Goal: Information Seeking & Learning: Learn about a topic

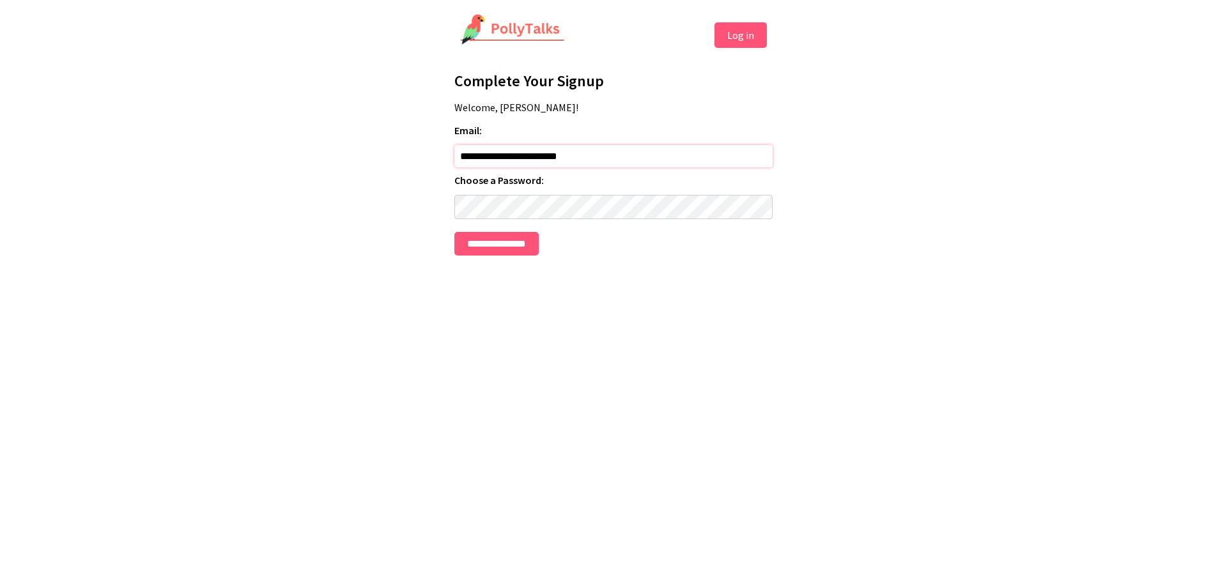
click at [590, 164] on input "**********" at bounding box center [613, 156] width 318 height 22
click at [454, 232] on input "**********" at bounding box center [496, 244] width 84 height 24
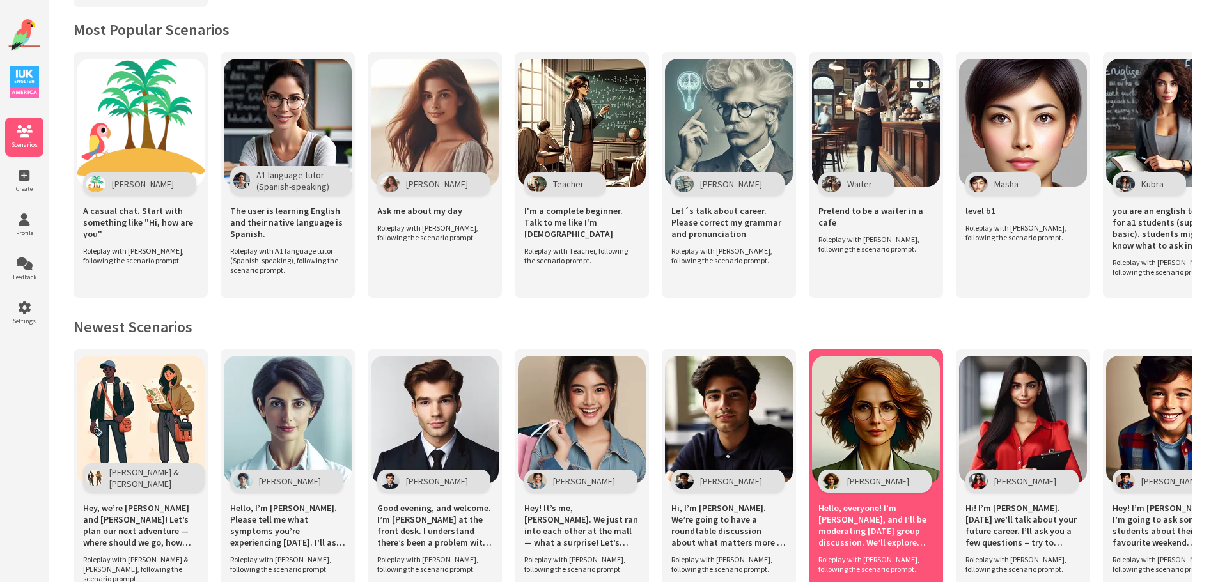
scroll to position [192, 0]
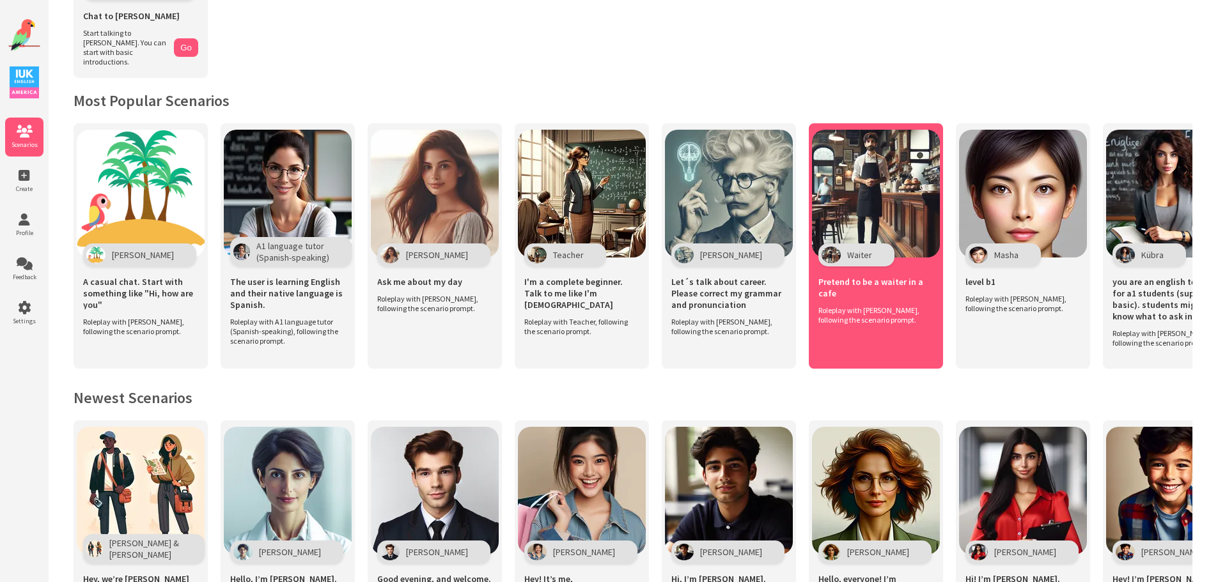
drag, startPoint x: 1069, startPoint y: 304, endPoint x: 834, endPoint y: 335, distance: 237.3
click at [658, 390] on div "Get Started Polly Chat to Polly Start talking to Polly. You can start with basi…" at bounding box center [633, 470] width 1170 height 1325
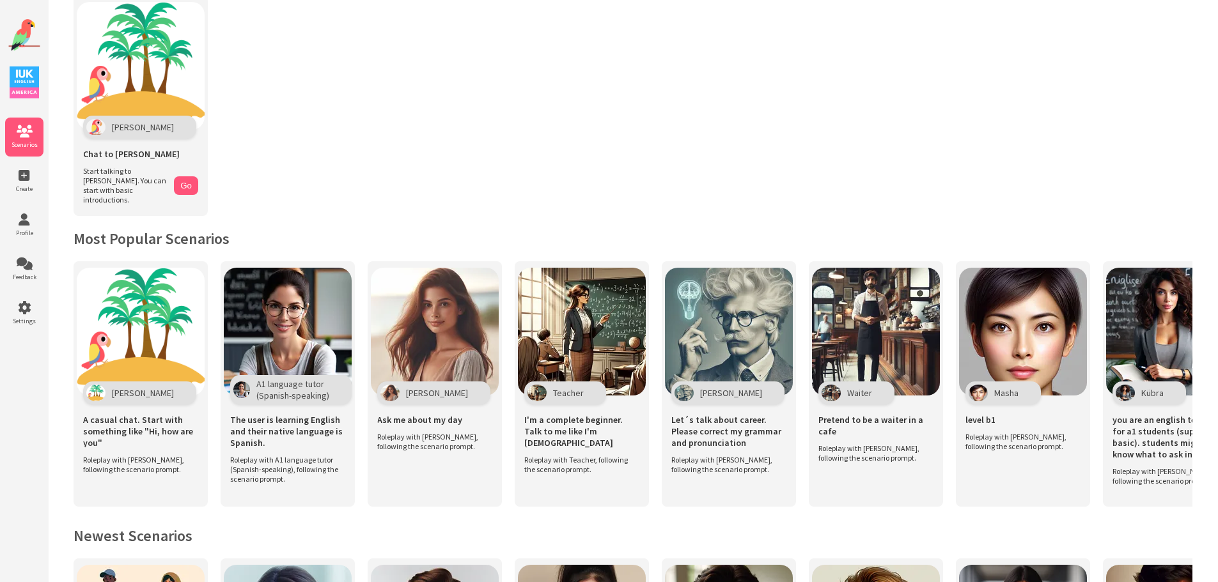
scroll to position [45, 0]
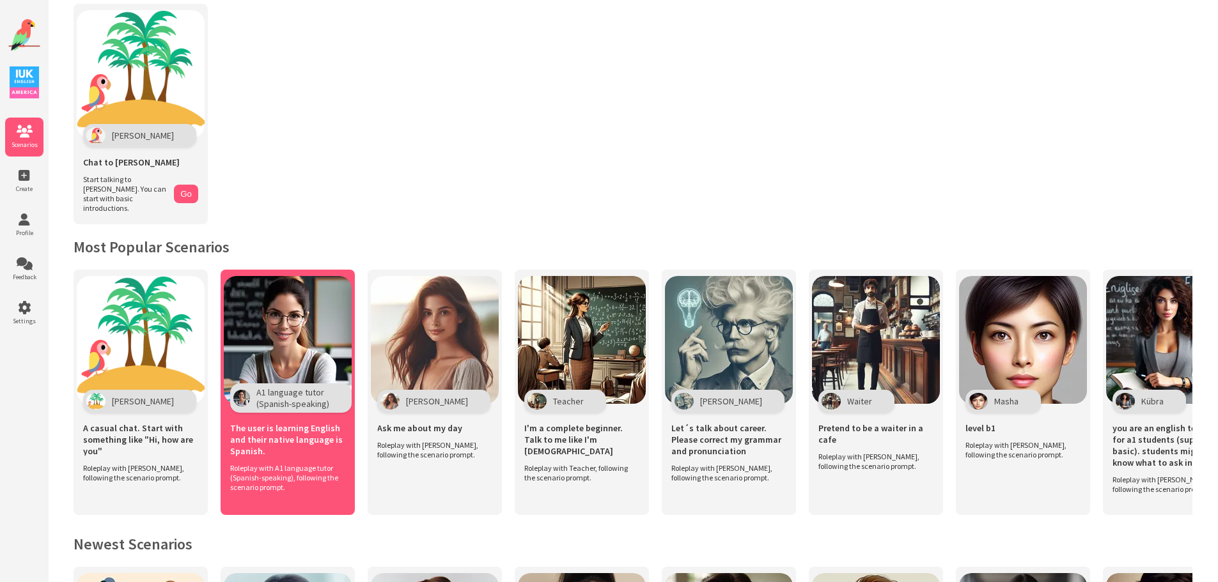
click at [275, 327] on img at bounding box center [288, 340] width 128 height 128
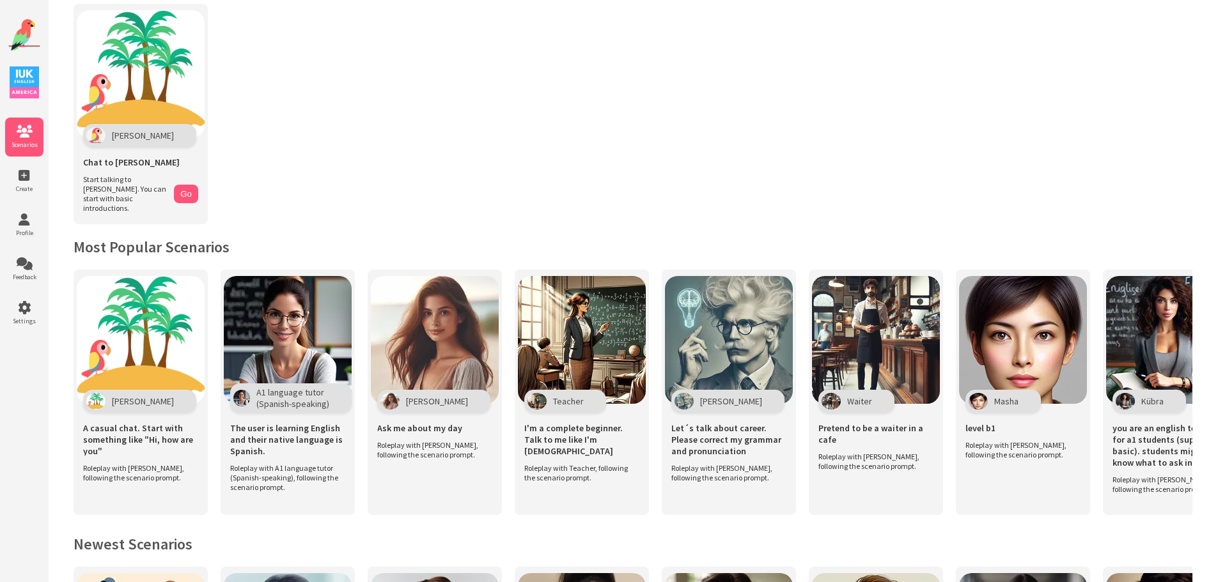
drag, startPoint x: 1136, startPoint y: 408, endPoint x: 1080, endPoint y: 519, distance: 124.9
click at [1080, 519] on div "Polly A casual chat. Start with something like "Hi, how are you" Roleplay with …" at bounding box center [633, 399] width 1119 height 258
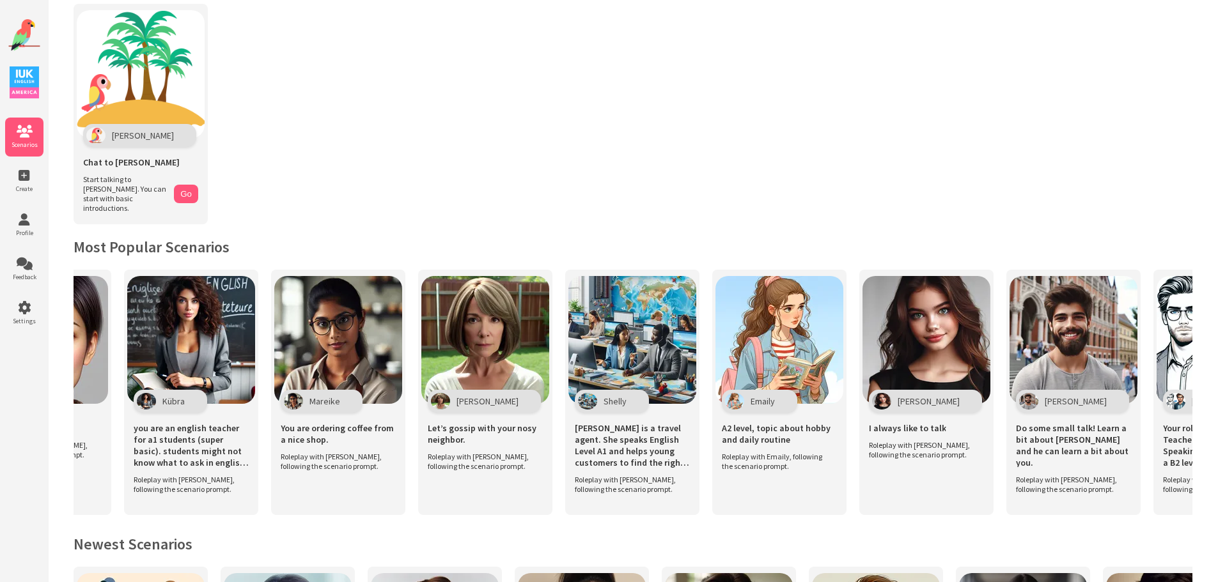
click at [1093, 514] on div "Polly A casual chat. Start with something like "Hi, how are you" Roleplay with …" at bounding box center [633, 399] width 1119 height 258
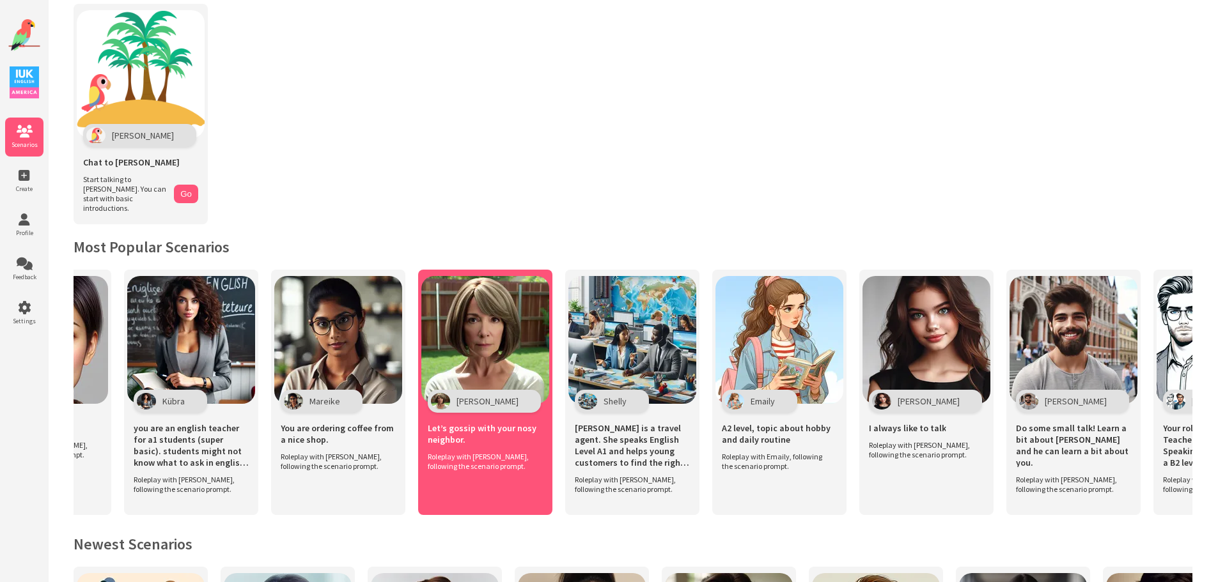
click at [516, 364] on img at bounding box center [485, 340] width 128 height 128
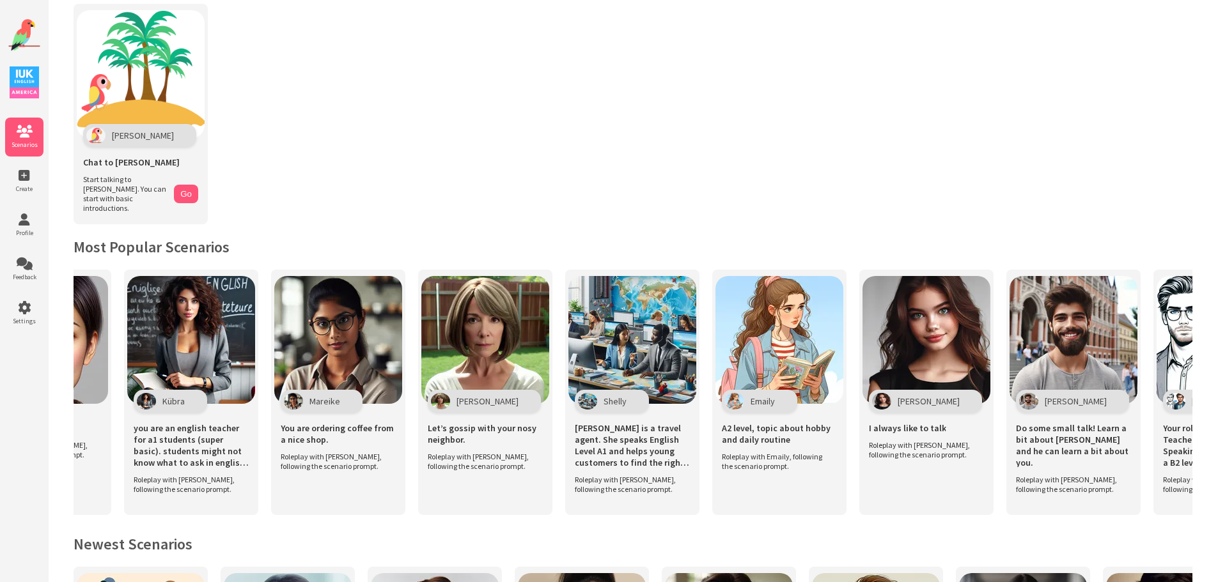
drag, startPoint x: 1200, startPoint y: 325, endPoint x: 1202, endPoint y: 300, distance: 24.4
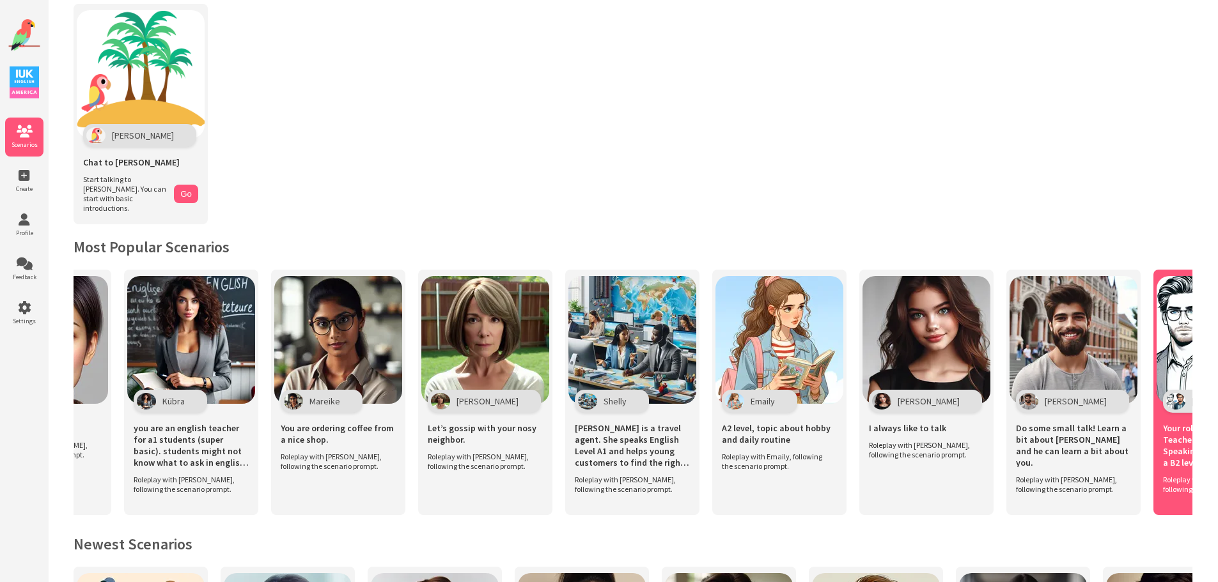
click at [1179, 347] on img at bounding box center [1220, 340] width 128 height 128
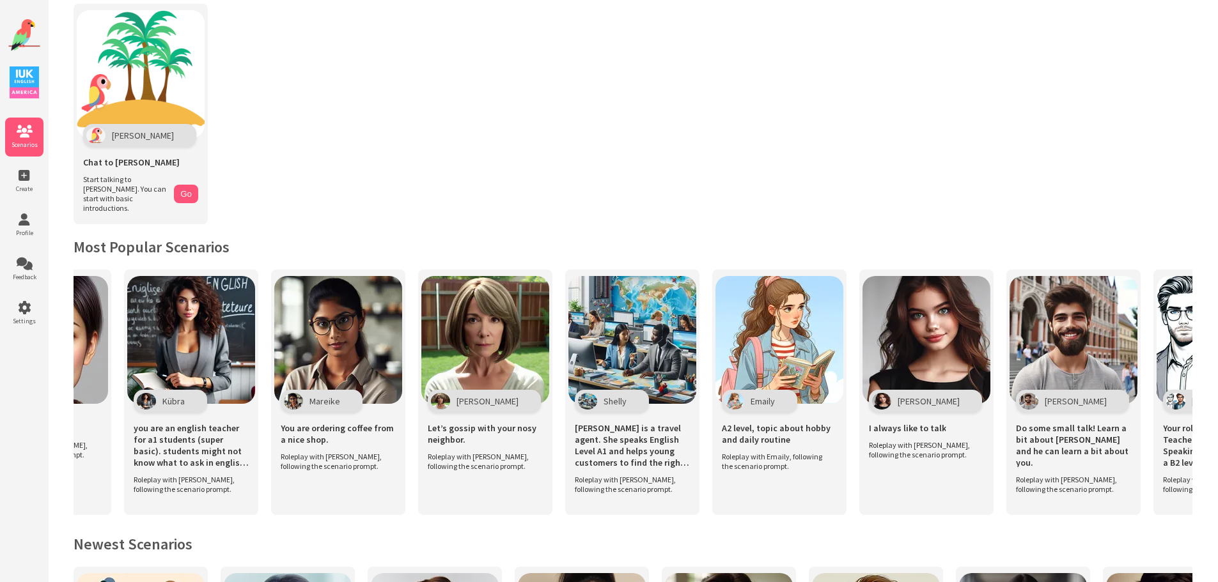
click at [1176, 511] on div "Polly A casual chat. Start with something like "Hi, how are you" Roleplay with …" at bounding box center [633, 399] width 1119 height 258
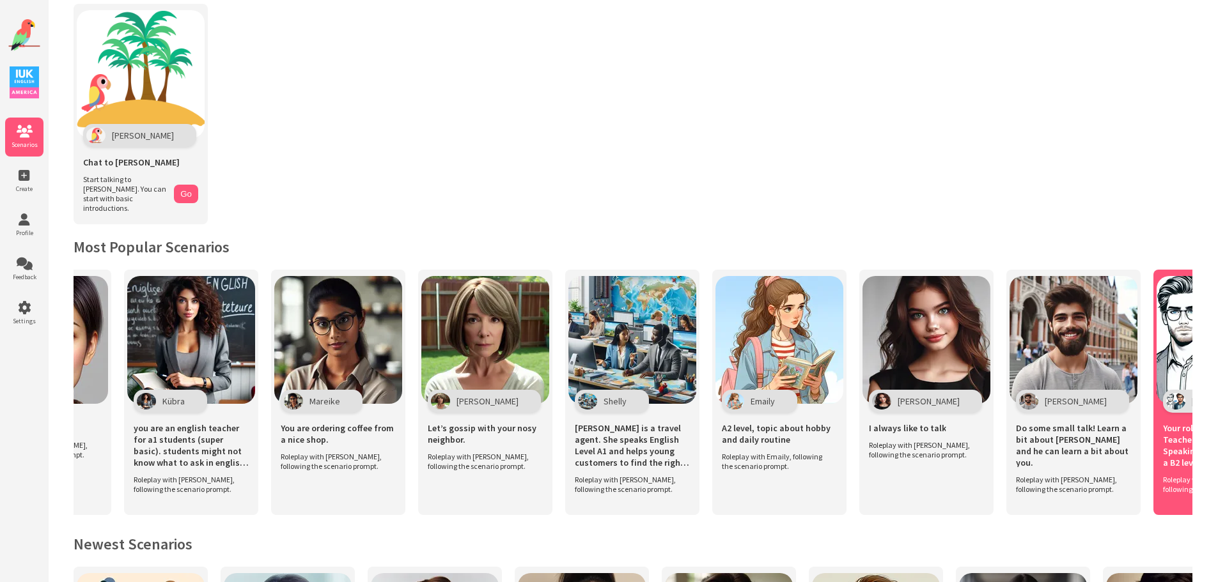
click at [1190, 499] on div "John Your role is to be an English Teacher for a Spanish Speaking students that…" at bounding box center [1220, 392] width 134 height 245
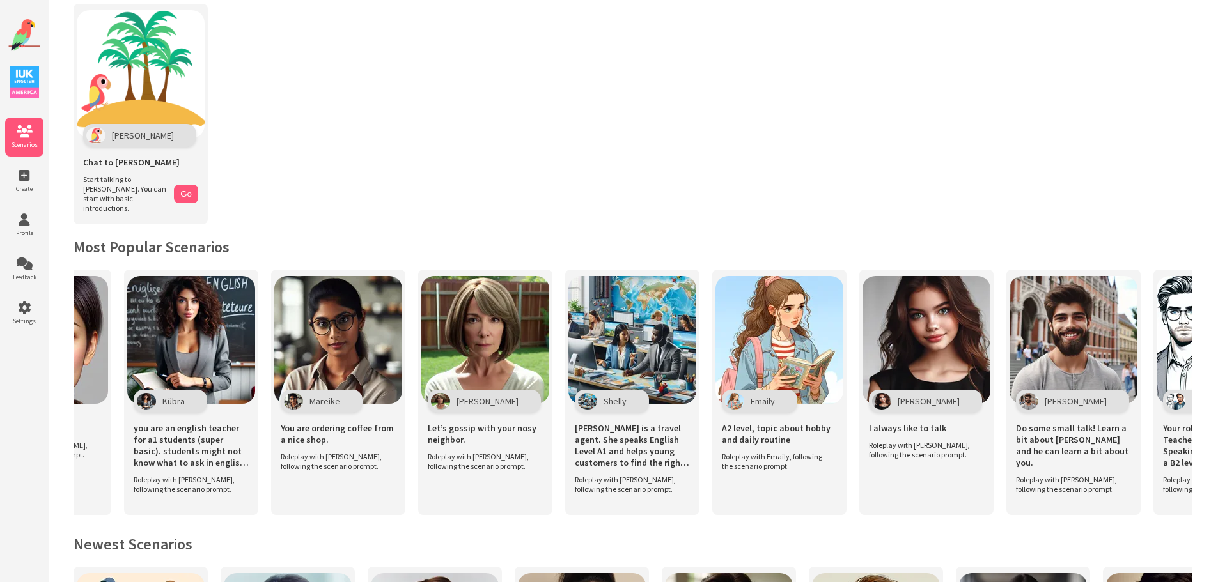
click at [998, 515] on div "Polly A casual chat. Start with something like "Hi, how are you" Roleplay with …" at bounding box center [633, 399] width 1119 height 258
drag, startPoint x: 1123, startPoint y: 525, endPoint x: 1145, endPoint y: 523, distance: 21.8
drag, startPoint x: 1172, startPoint y: 517, endPoint x: 1185, endPoint y: 511, distance: 14.3
click at [1178, 513] on div "Polly A casual chat. Start with something like "Hi, how are you" Roleplay with …" at bounding box center [633, 399] width 1119 height 258
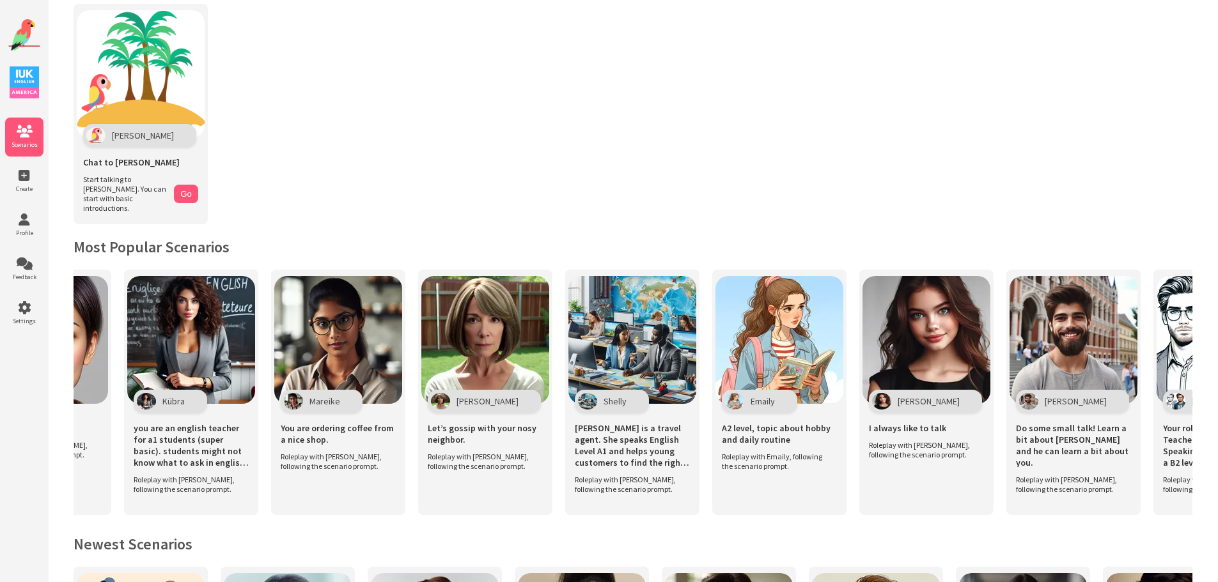
click at [1190, 510] on div "Polly A casual chat. Start with something like "Hi, how are you" Roleplay with …" at bounding box center [633, 399] width 1119 height 258
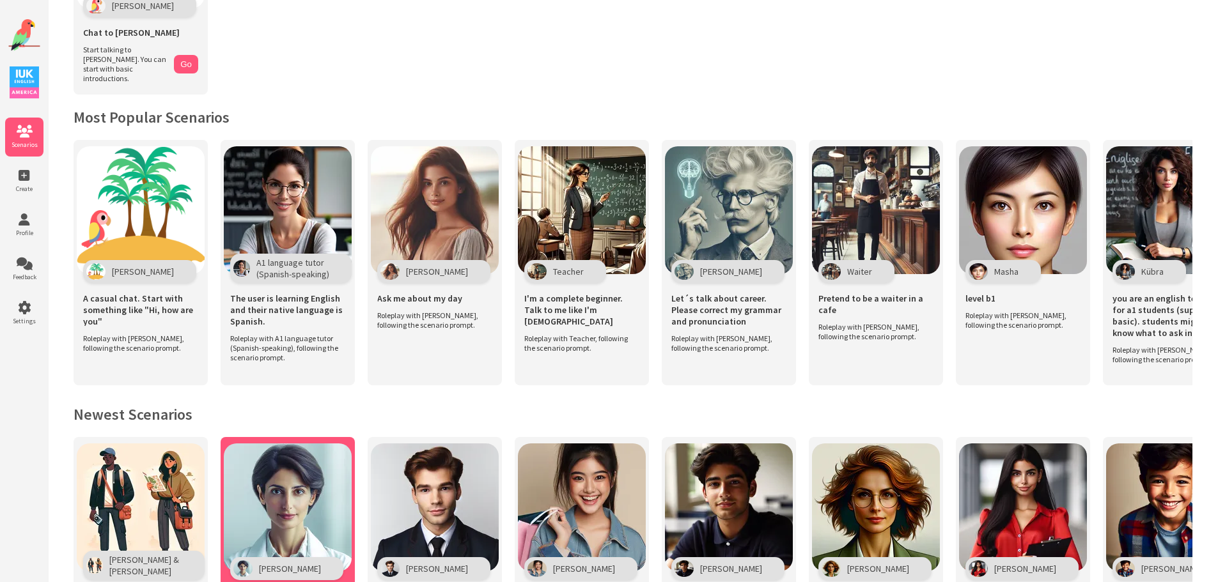
scroll to position [0, 0]
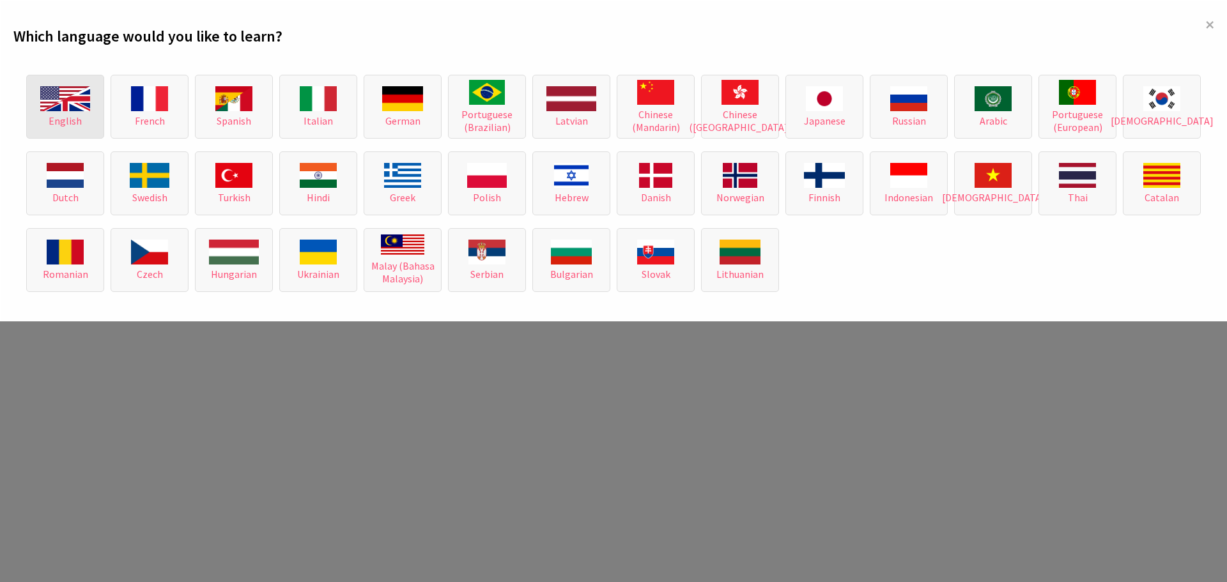
click at [45, 109] on img at bounding box center [65, 98] width 50 height 25
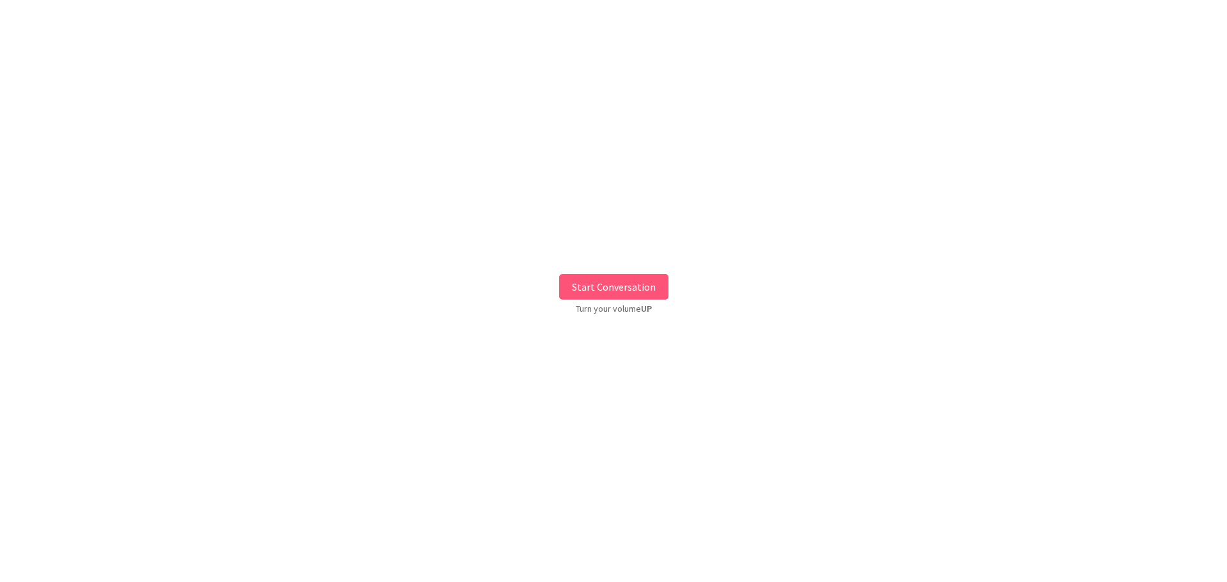
click at [626, 287] on button "Start Conversation" at bounding box center [613, 287] width 109 height 26
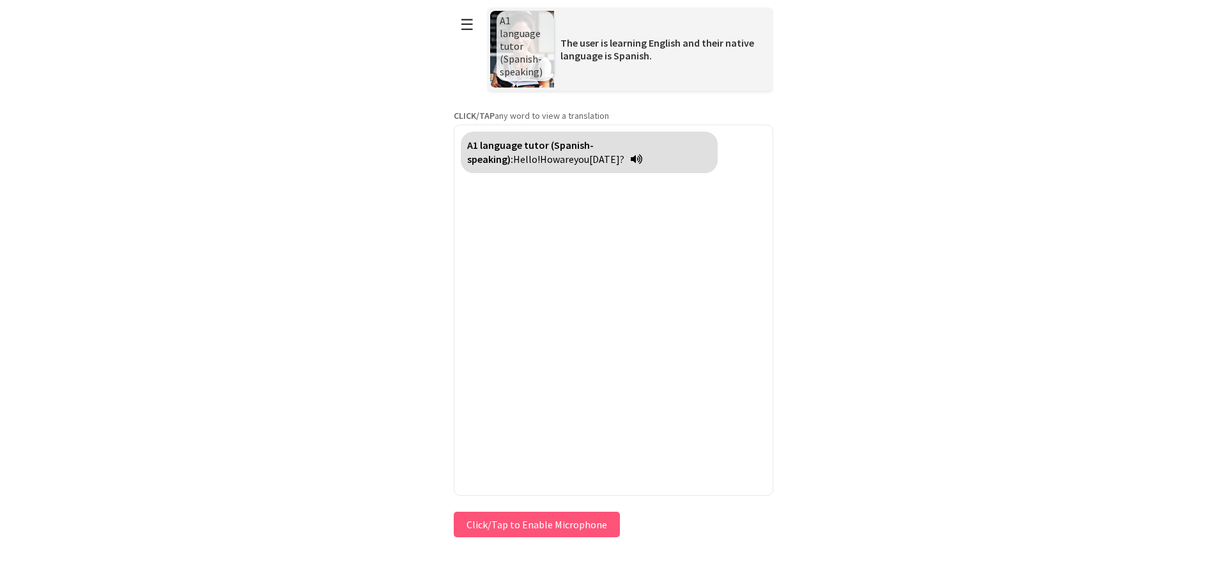
click at [538, 524] on button "Click/Tap to Enable Microphone" at bounding box center [537, 525] width 166 height 26
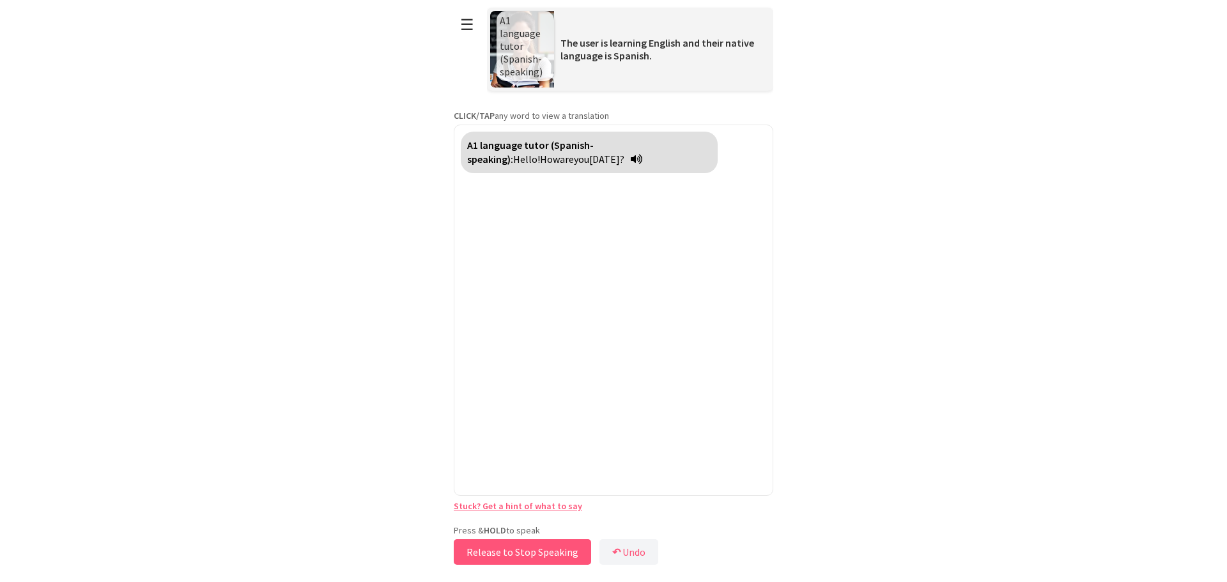
click at [509, 554] on button "Release to Stop Speaking" at bounding box center [522, 552] width 137 height 26
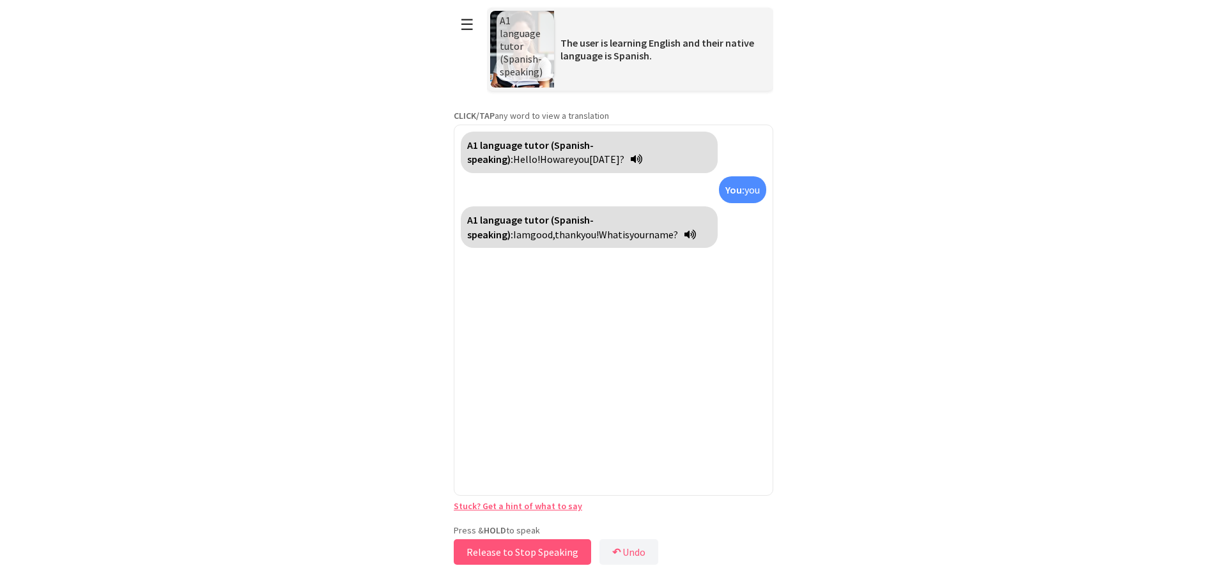
click at [535, 554] on button "Release to Stop Speaking" at bounding box center [522, 552] width 137 height 26
click at [535, 554] on button "Release to Stop Speaking" at bounding box center [517, 552] width 137 height 26
click at [535, 550] on button "Release to Stop Speaking" at bounding box center [517, 552] width 137 height 26
click at [535, 551] on button "Release to Stop Speaking" at bounding box center [517, 552] width 137 height 26
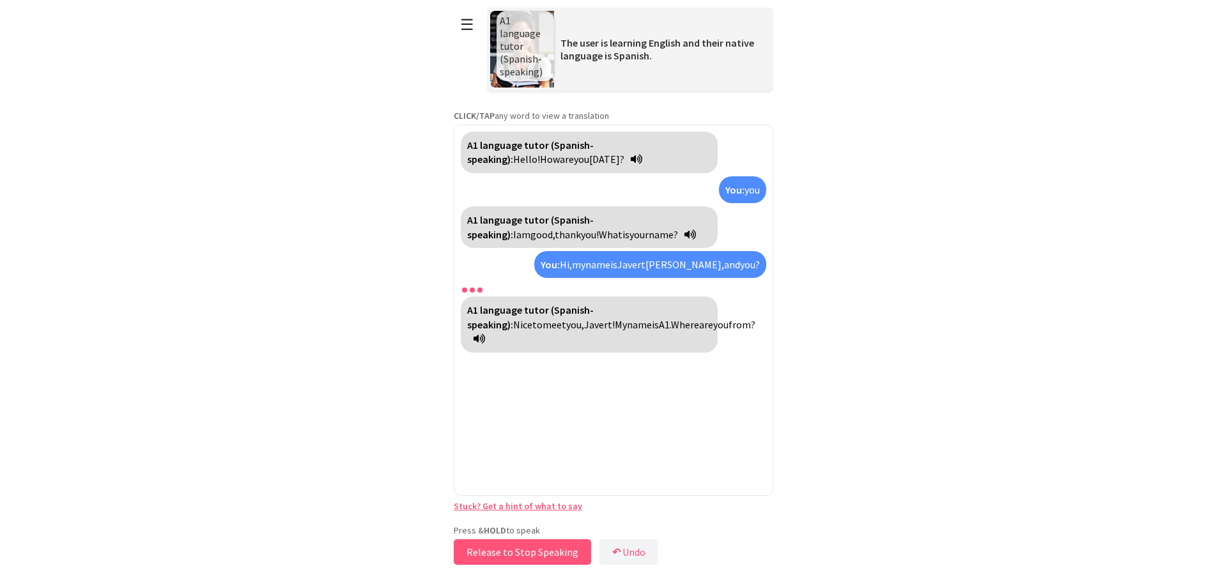
click at [562, 557] on button "Release to Stop Speaking" at bounding box center [522, 552] width 137 height 26
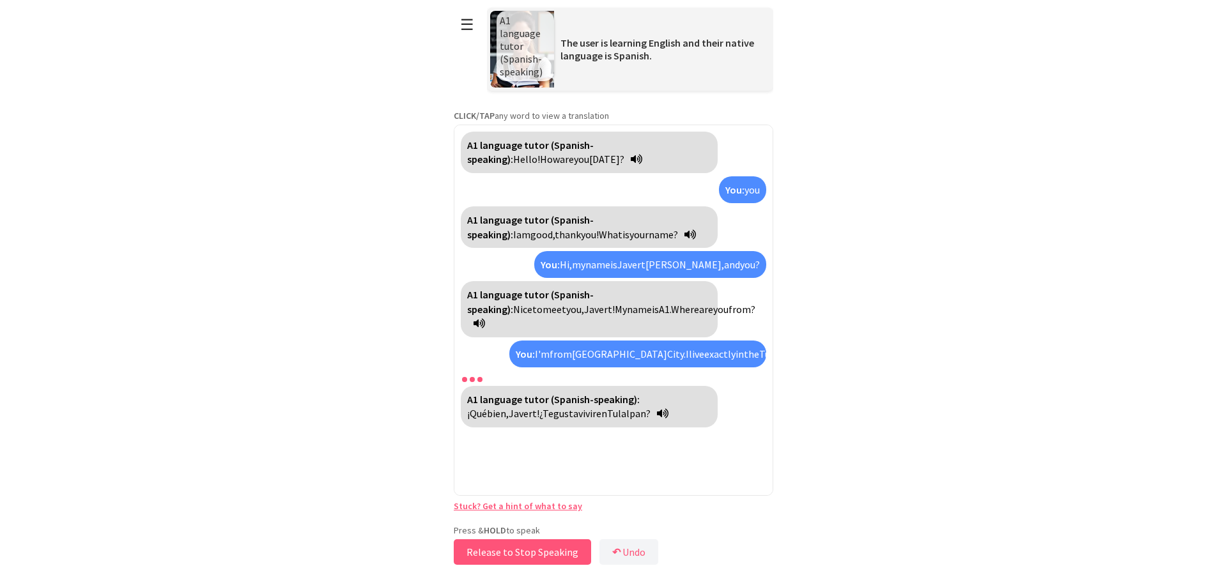
click at [507, 557] on button "Release to Stop Speaking" at bounding box center [522, 552] width 137 height 26
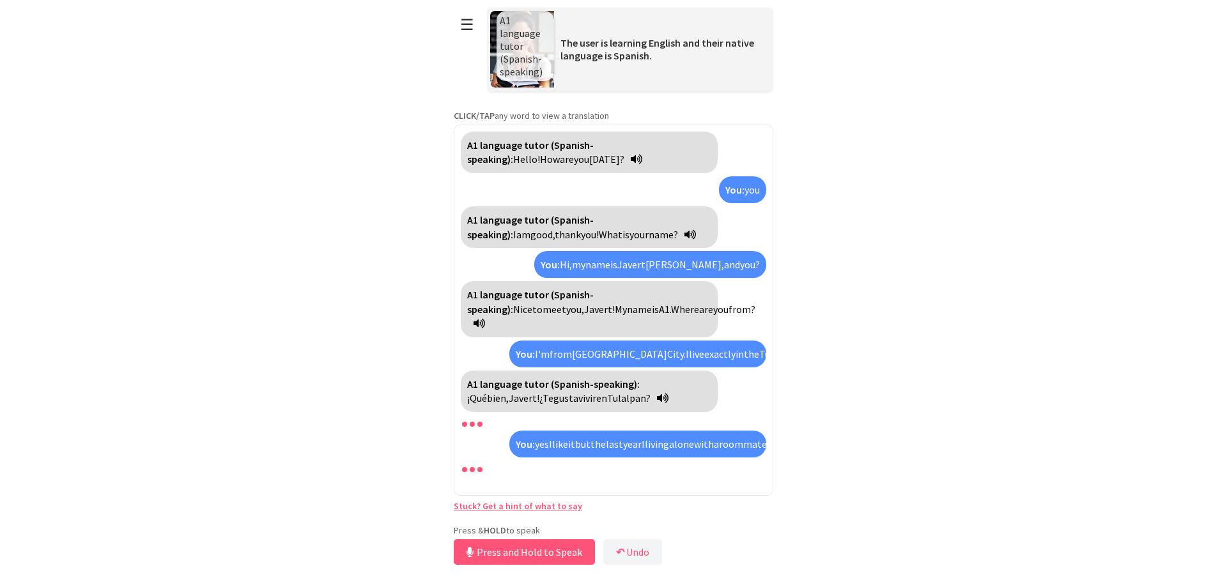
scroll to position [24, 0]
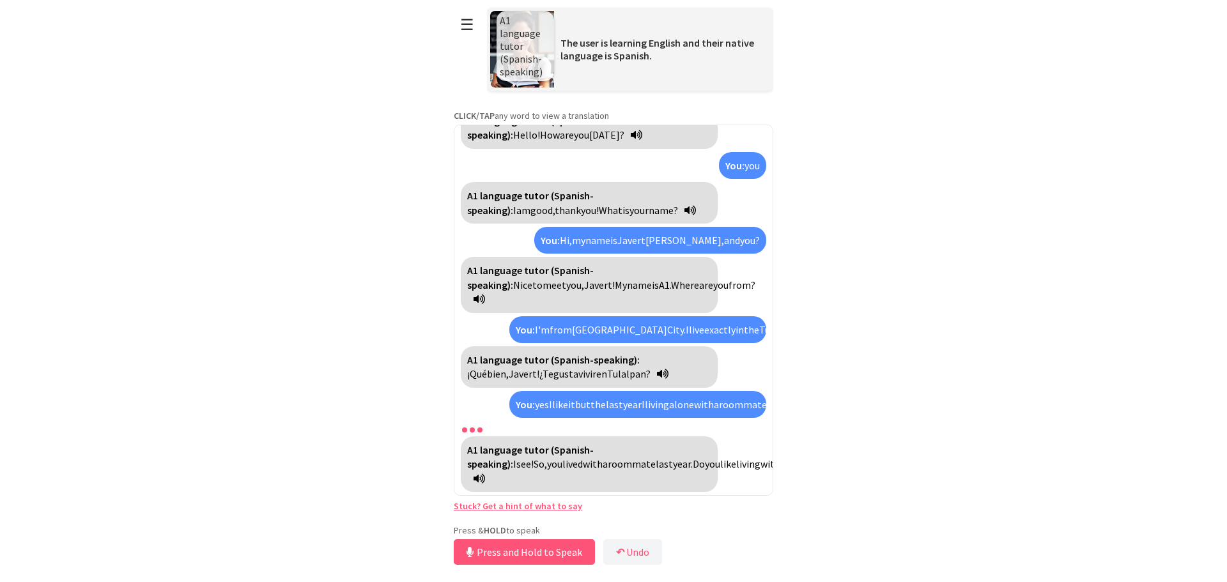
click at [714, 398] on span "with" at bounding box center [704, 404] width 20 height 13
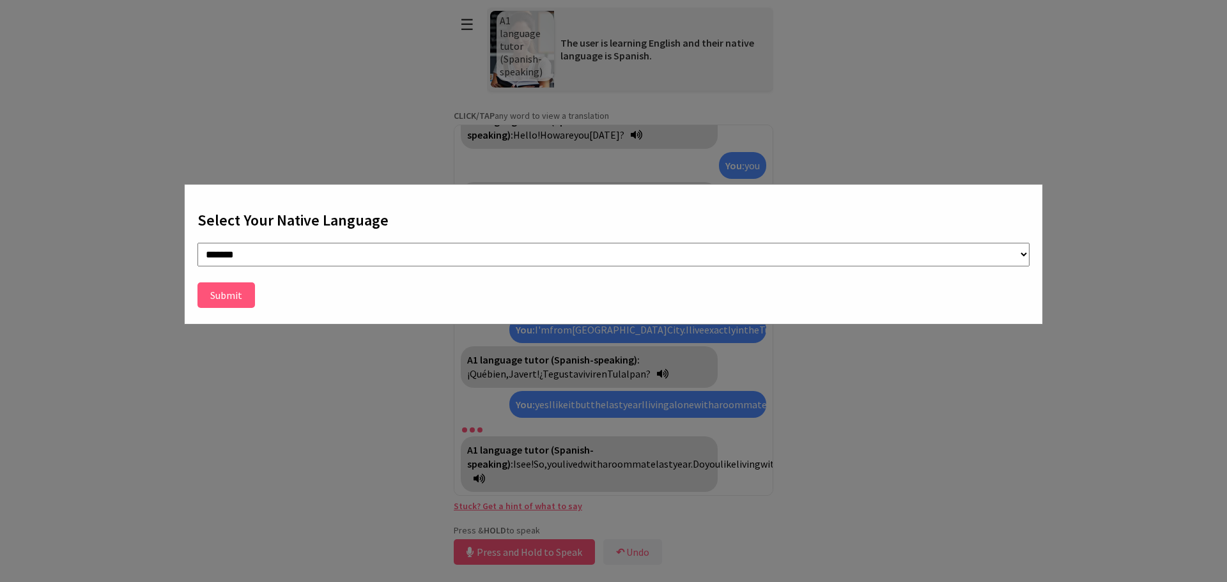
click at [236, 300] on button "Submit" at bounding box center [227, 296] width 58 height 26
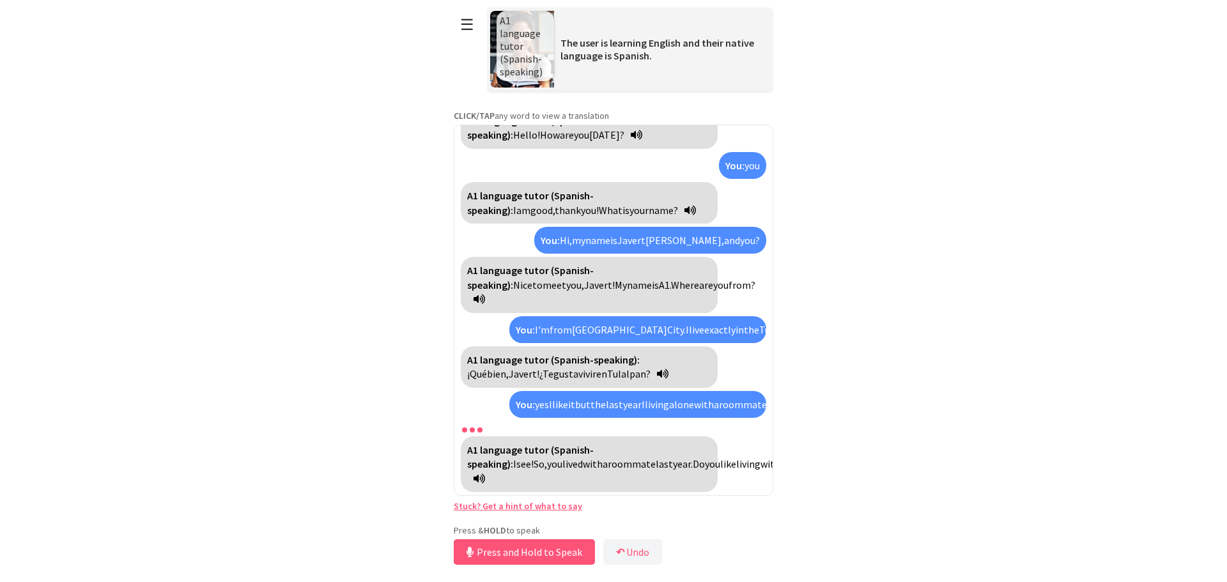
click at [531, 398] on strong "You:" at bounding box center [525, 404] width 19 height 13
drag, startPoint x: 538, startPoint y: 389, endPoint x: 635, endPoint y: 480, distance: 133.4
click at [617, 428] on div at bounding box center [614, 428] width 306 height 15
drag, startPoint x: 702, startPoint y: 387, endPoint x: 630, endPoint y: 430, distance: 84.3
click at [630, 430] on div at bounding box center [614, 428] width 306 height 15
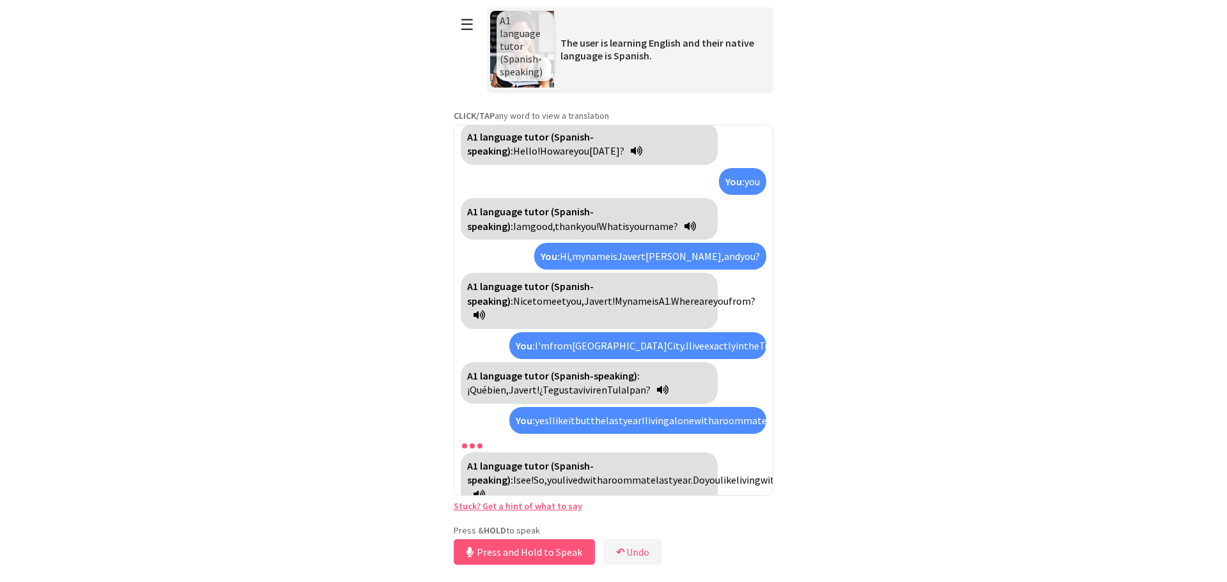
scroll to position [0, 0]
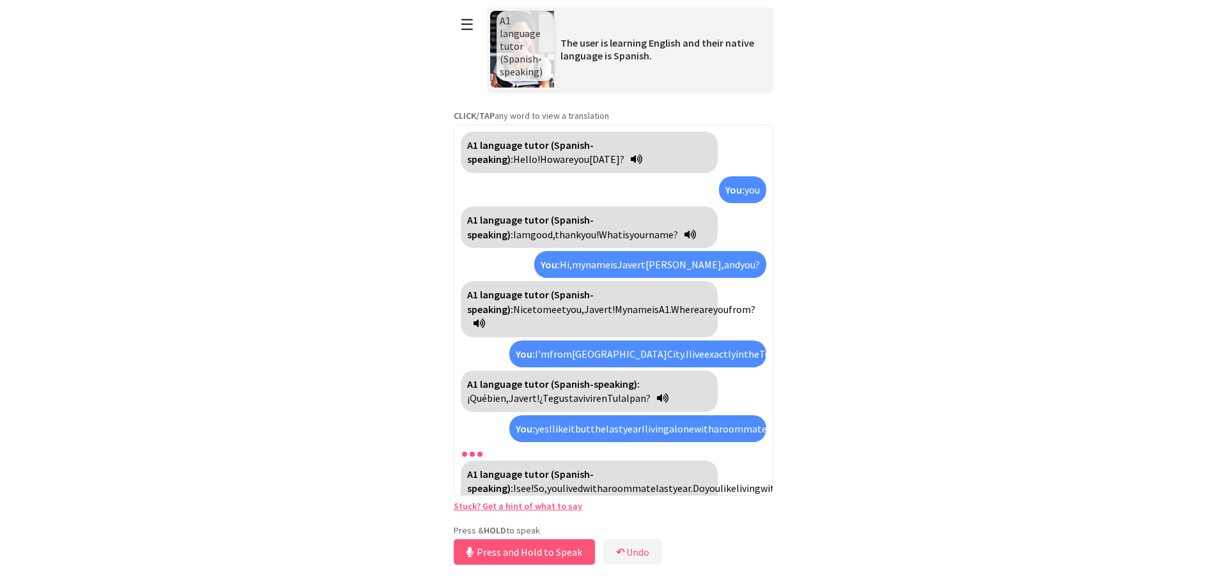
click at [624, 428] on div "You: yes I like it but the last year I living alone with a roommate" at bounding box center [637, 428] width 257 height 27
click at [593, 428] on div "You: yes I like it but the last year I living alone with a roommate" at bounding box center [637, 428] width 257 height 27
drag, startPoint x: 491, startPoint y: 419, endPoint x: 504, endPoint y: 446, distance: 29.7
click at [509, 444] on div "A1 language tutor (Spanish-speaking): Hello! How are you today? You: you A1 lan…" at bounding box center [614, 310] width 320 height 371
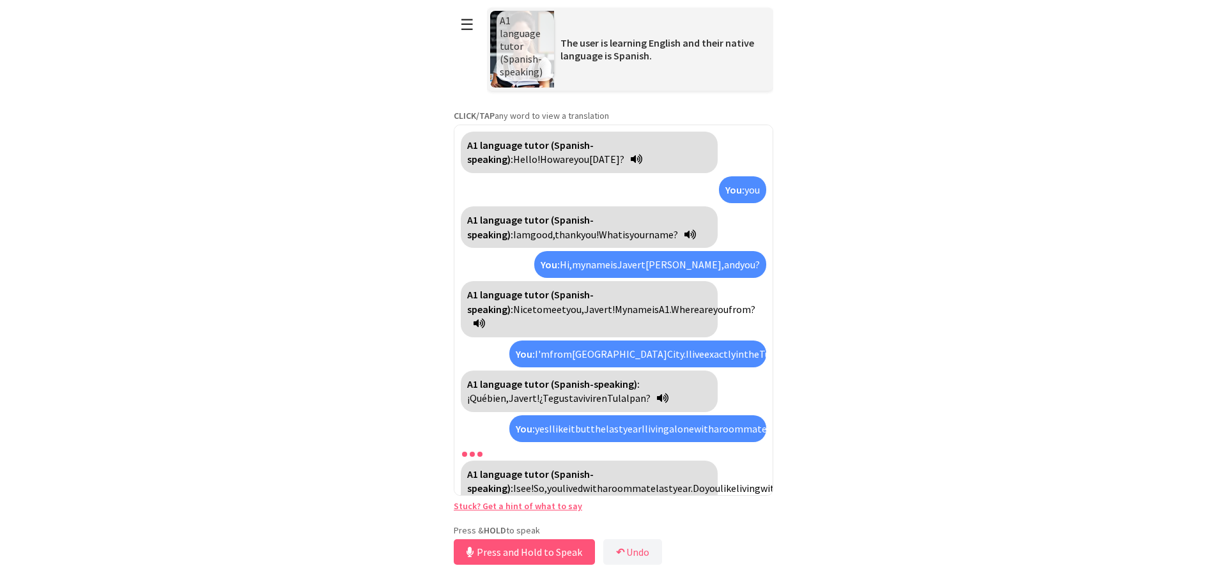
drag, startPoint x: 486, startPoint y: 461, endPoint x: 489, endPoint y: 469, distance: 8.1
click at [488, 465] on div "A1 language tutor (Spanish-speaking): I see! So, you lived with a roommate last…" at bounding box center [589, 489] width 257 height 56
click at [489, 470] on strong "A1 language tutor (Spanish-speaking):" at bounding box center [530, 481] width 127 height 27
drag, startPoint x: 506, startPoint y: 479, endPoint x: 559, endPoint y: 479, distance: 52.4
click at [527, 480] on strong "A1 language tutor (Spanish-speaking):" at bounding box center [530, 481] width 127 height 27
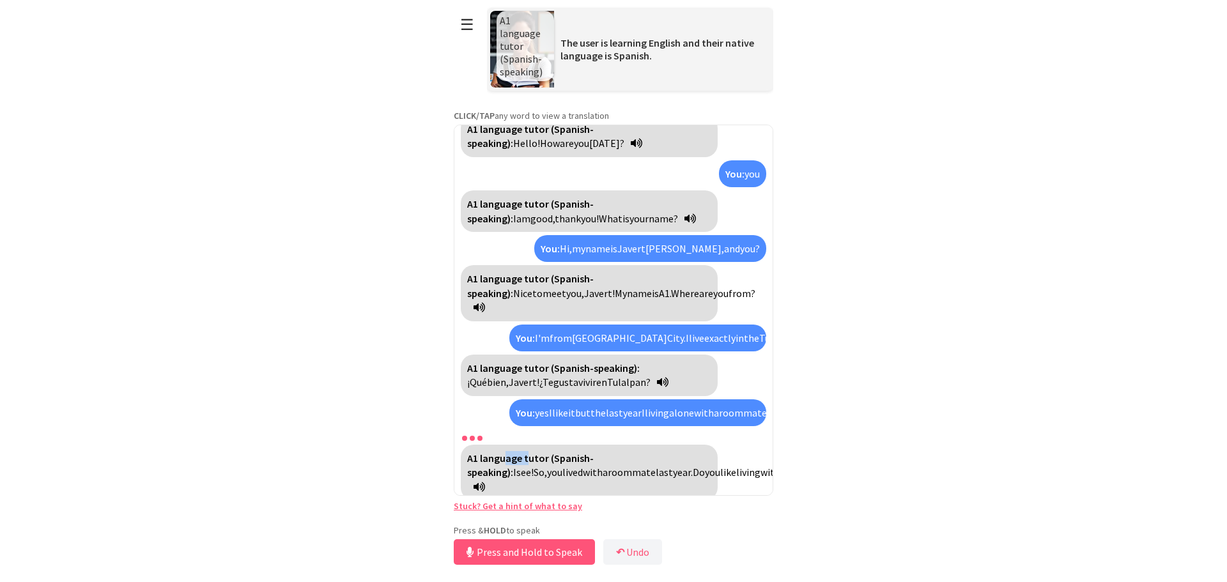
scroll to position [24, 0]
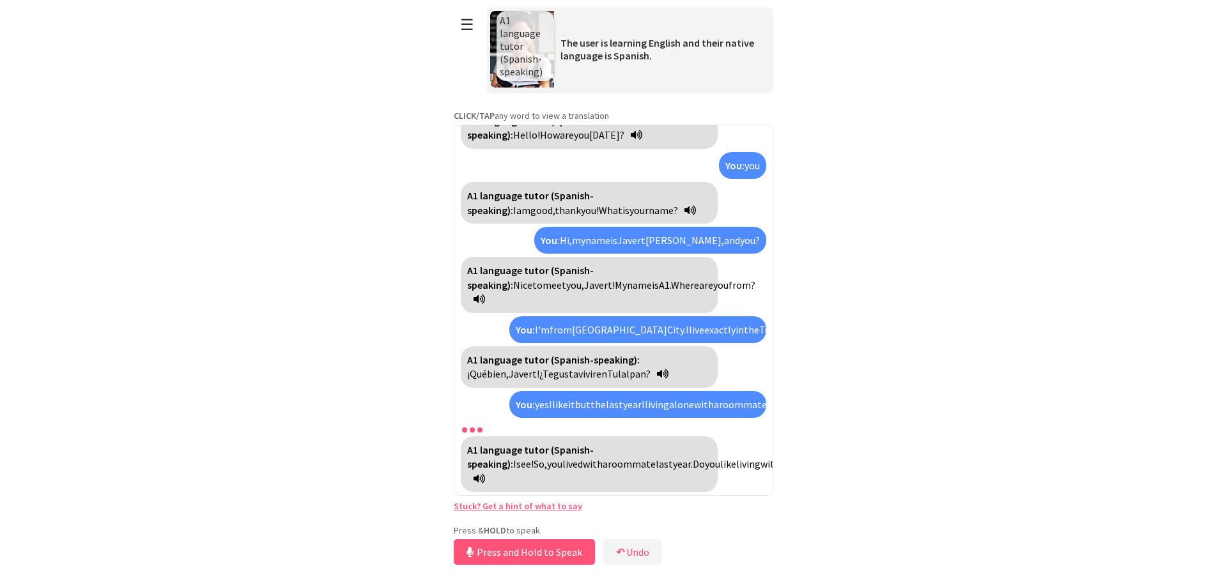
click at [881, 304] on html "**********" at bounding box center [613, 291] width 1227 height 582
